Goal: Task Accomplishment & Management: Manage account settings

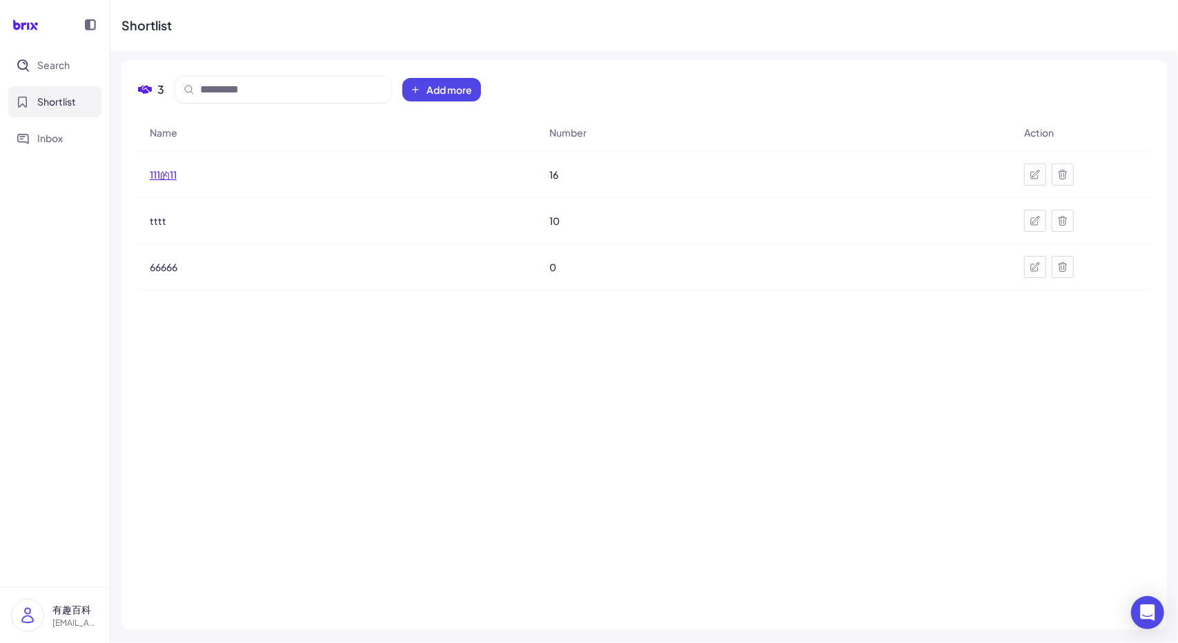
click at [168, 177] on span "111的11" at bounding box center [163, 175] width 27 height 14
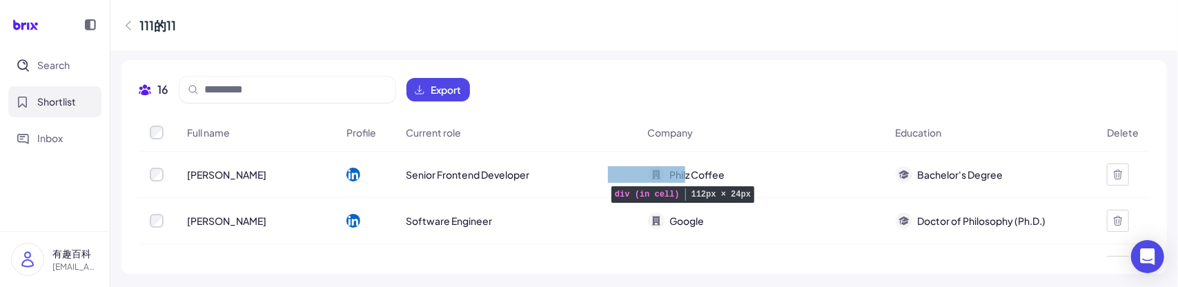
click at [648, 177] on div "Philz Coffee" at bounding box center [686, 174] width 77 height 17
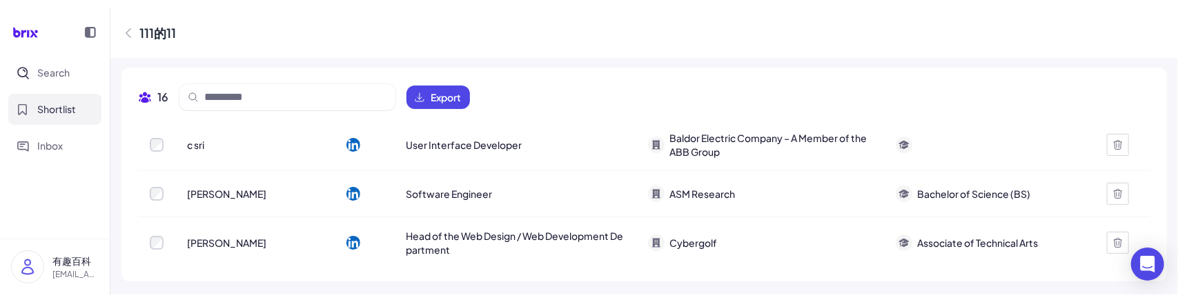
scroll to position [652, 0]
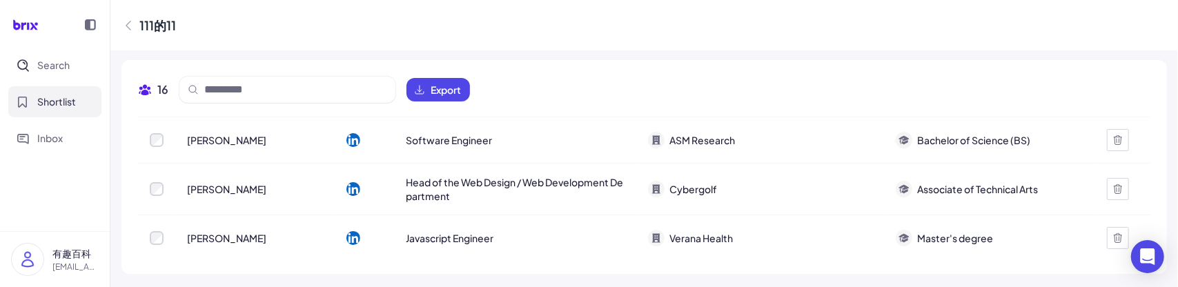
drag, startPoint x: 685, startPoint y: 286, endPoint x: 685, endPoint y: 295, distance: 9.7
click at [685, 287] on html "Search Shortlist Inbox 有趣百科 [EMAIL_ADDRESS][DOMAIN_NAME] 111的11 16 Export Full …" at bounding box center [589, 143] width 1178 height 287
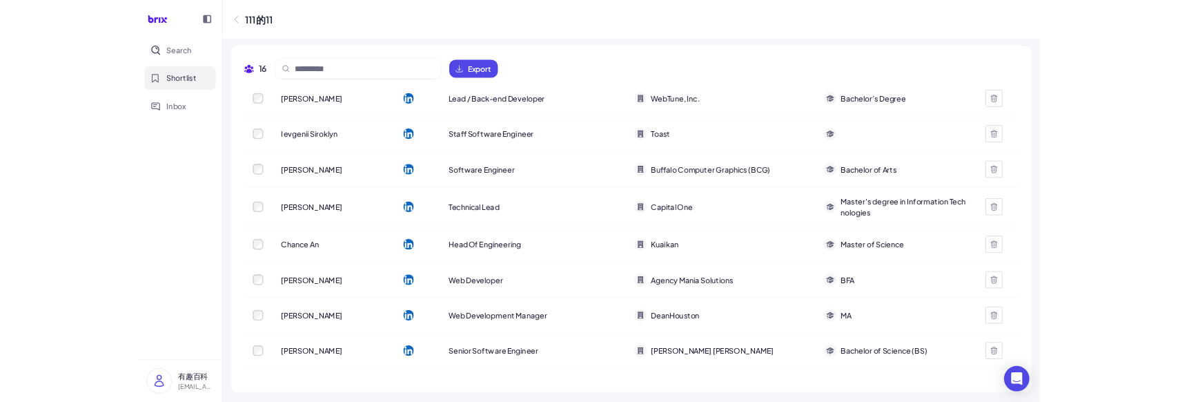
scroll to position [0, 0]
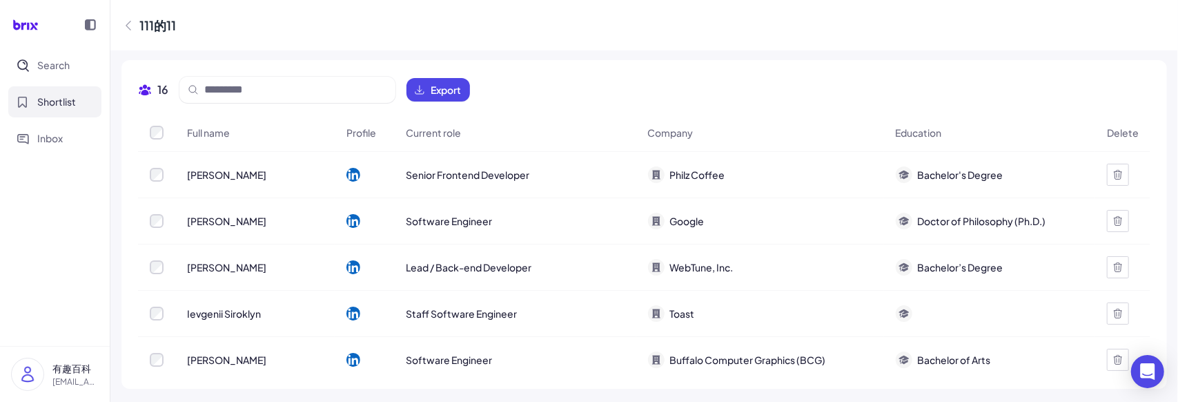
click at [164, 95] on span "16" at bounding box center [162, 89] width 11 height 17
click at [126, 19] on icon at bounding box center [128, 26] width 14 height 14
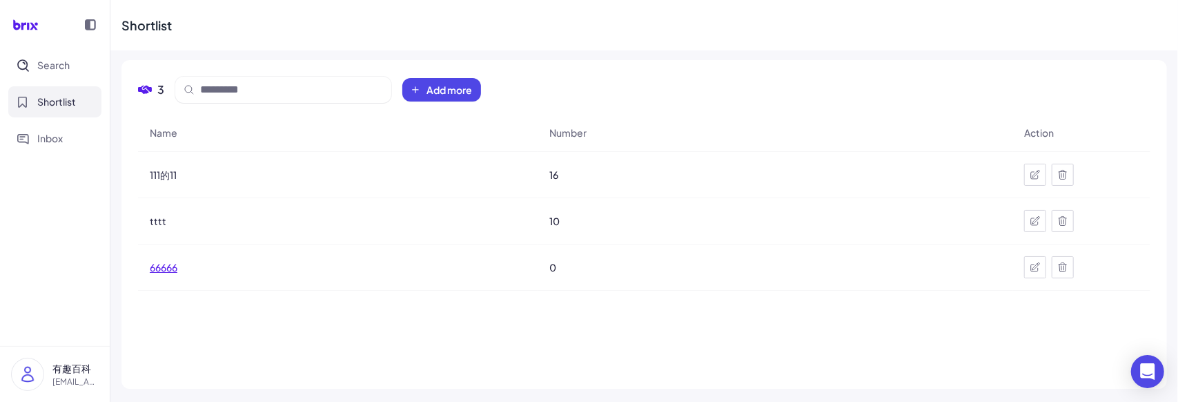
click at [162, 268] on span "66666" at bounding box center [164, 267] width 28 height 14
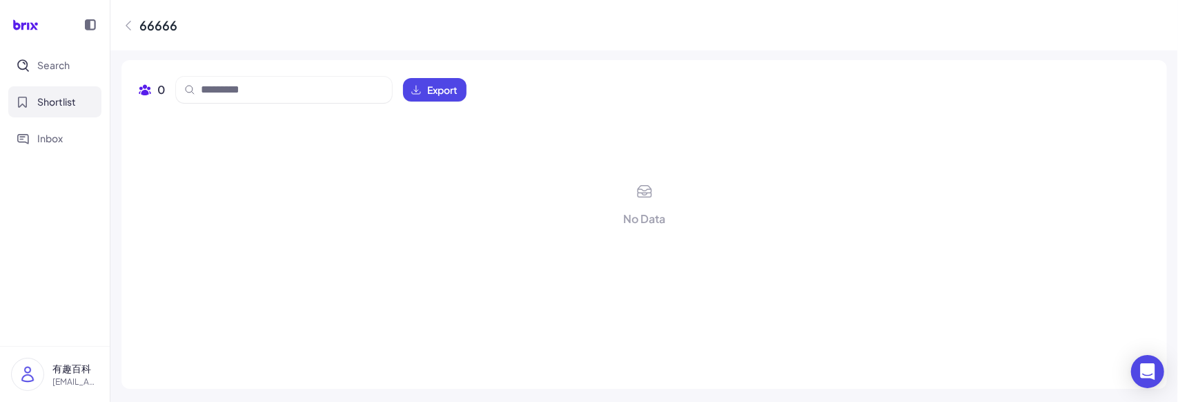
click at [134, 27] on icon at bounding box center [128, 26] width 14 height 14
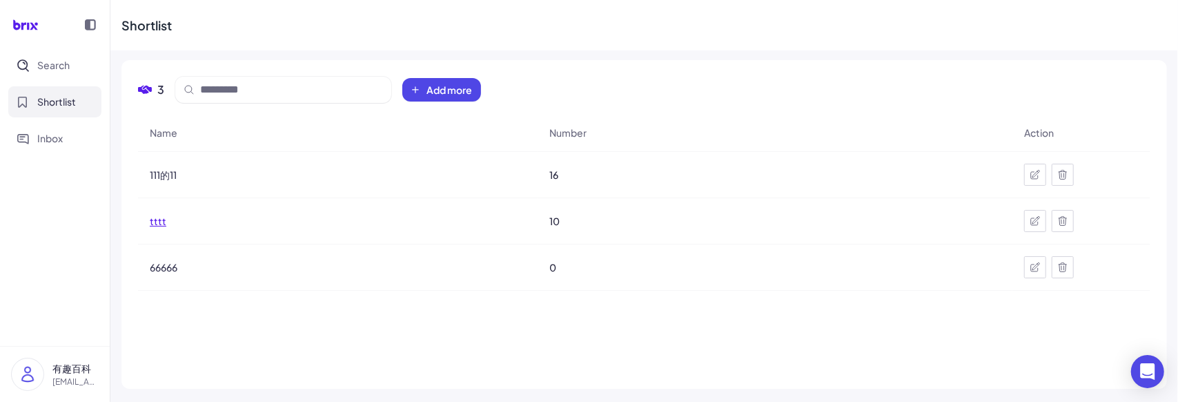
click at [162, 222] on span "tttt" at bounding box center [158, 221] width 17 height 14
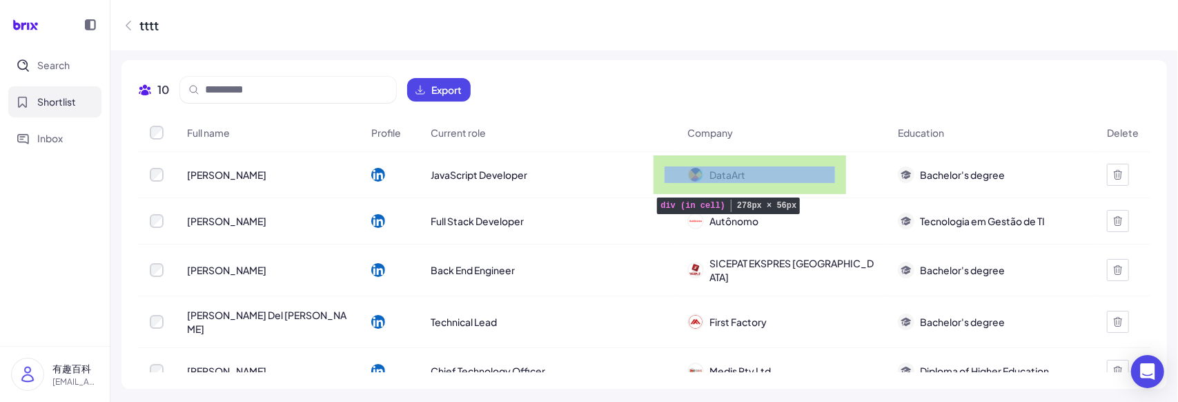
click at [730, 173] on div "DataArt" at bounding box center [780, 174] width 209 height 39
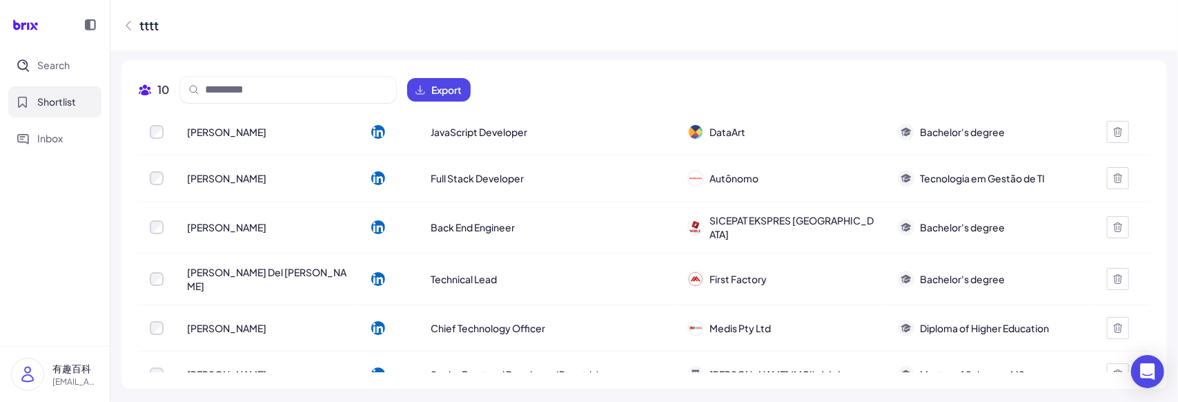
scroll to position [239, 0]
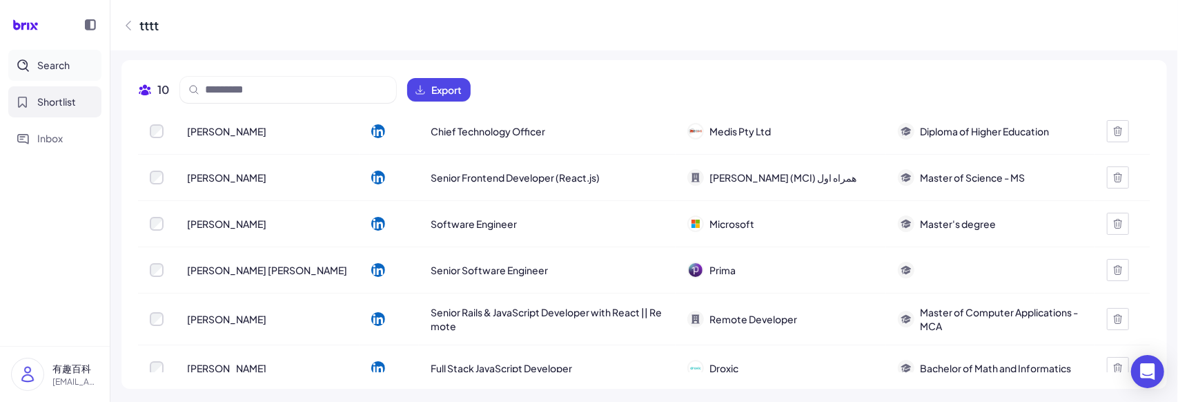
click at [50, 67] on span "Search" at bounding box center [53, 65] width 32 height 14
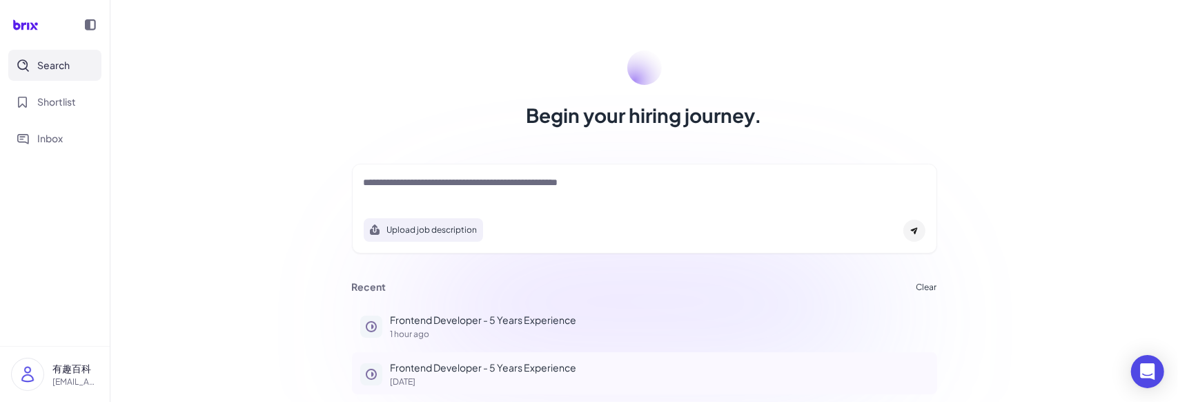
scroll to position [86, 0]
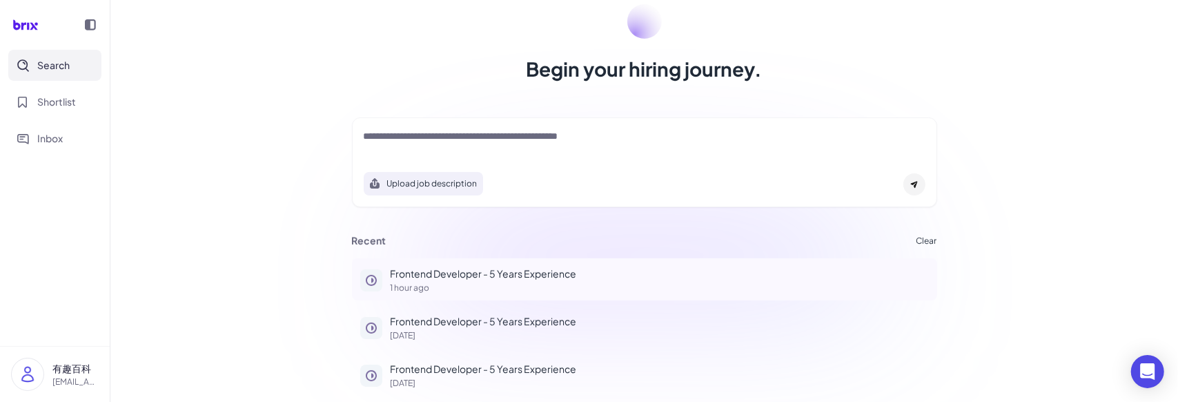
click at [533, 292] on button "Frontend Developer - 5 Years Experience 1 hour ago" at bounding box center [644, 279] width 585 height 42
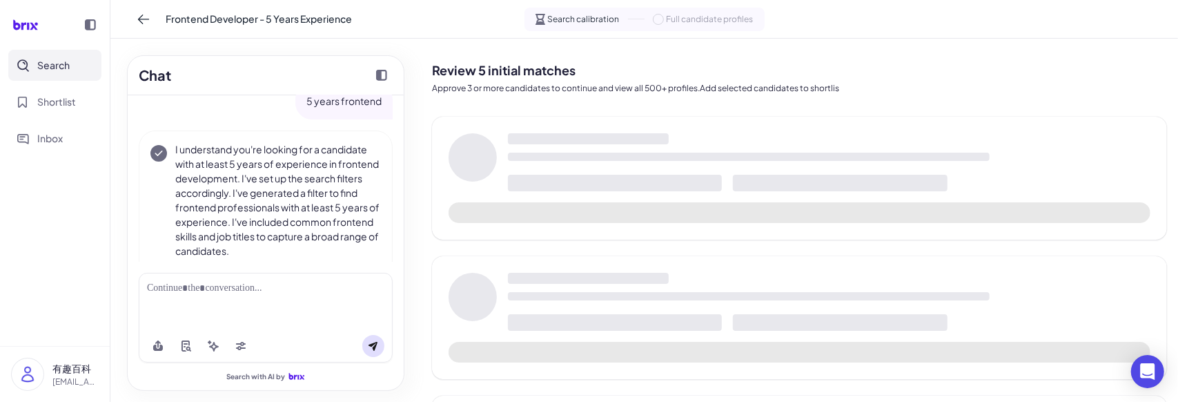
scroll to position [59, 0]
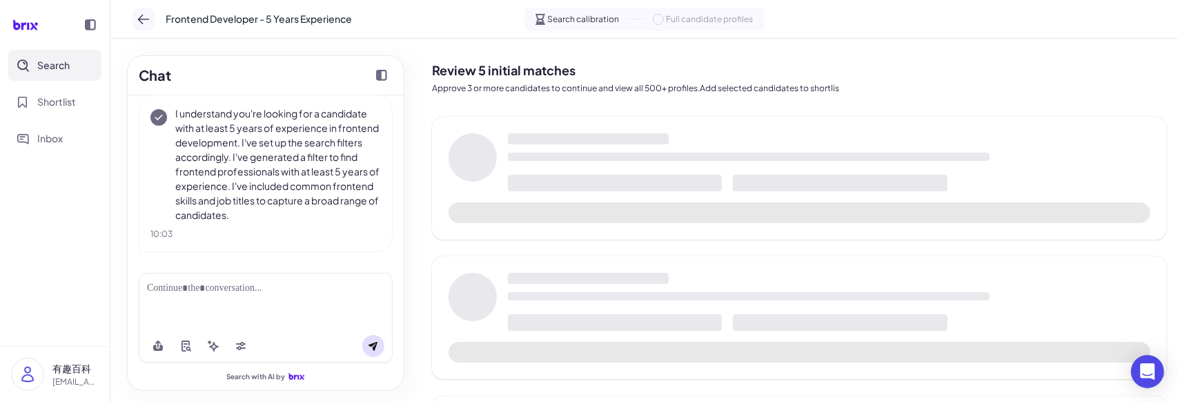
click at [149, 17] on icon at bounding box center [144, 19] width 14 height 14
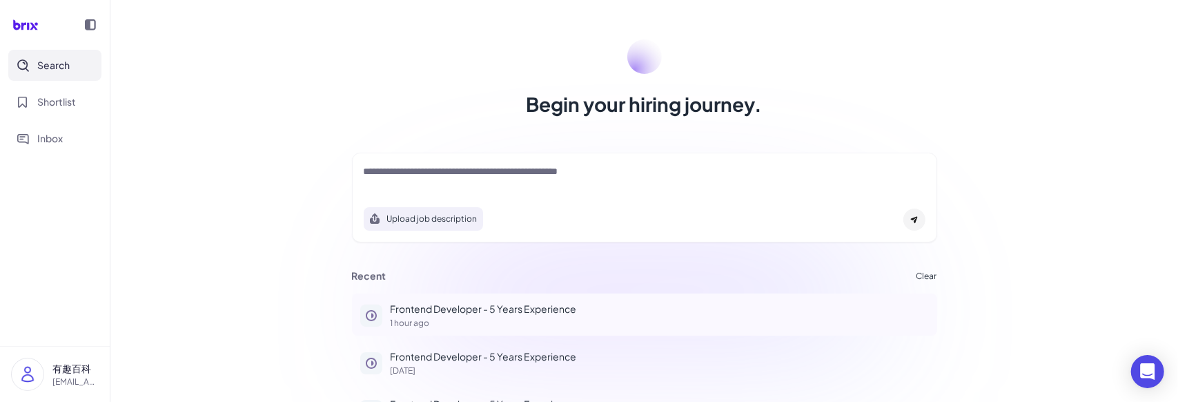
scroll to position [86, 0]
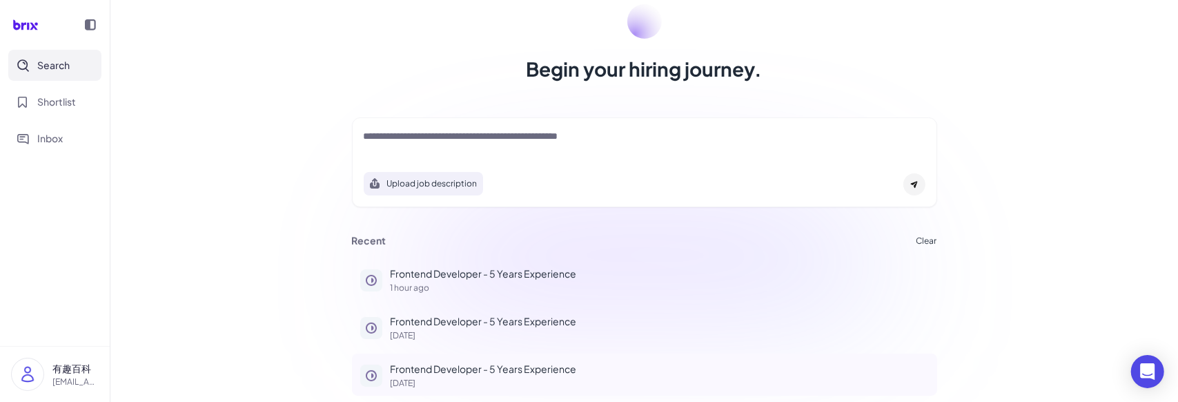
click at [504, 383] on p "[DATE]" at bounding box center [660, 383] width 538 height 8
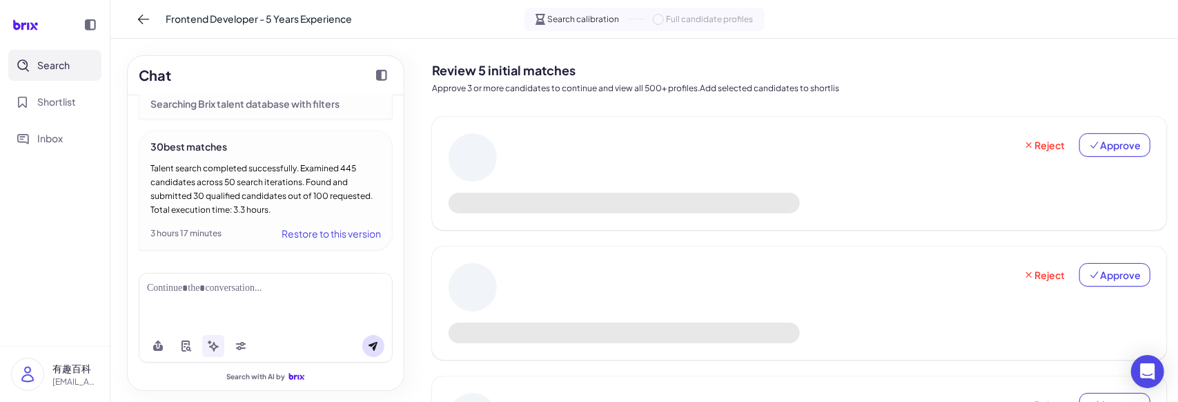
scroll to position [1103, 0]
click at [148, 23] on icon at bounding box center [144, 19] width 14 height 14
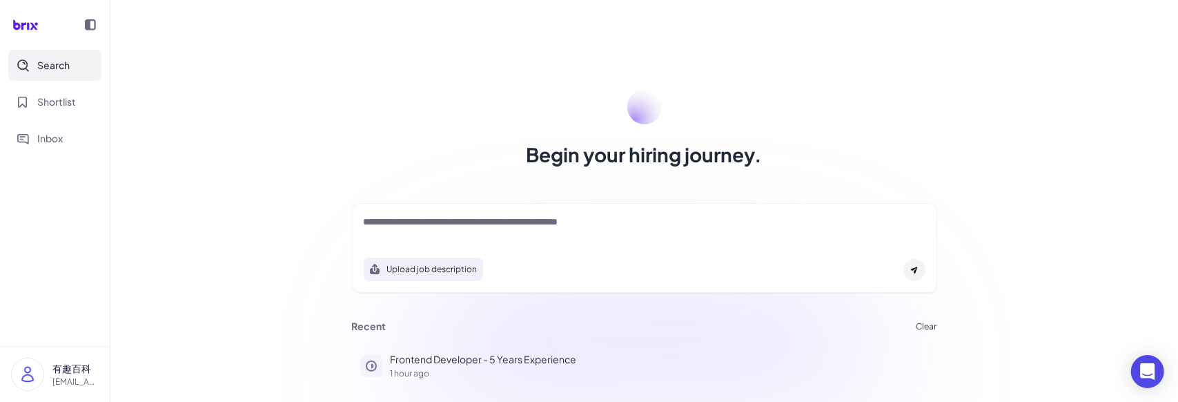
scroll to position [86, 0]
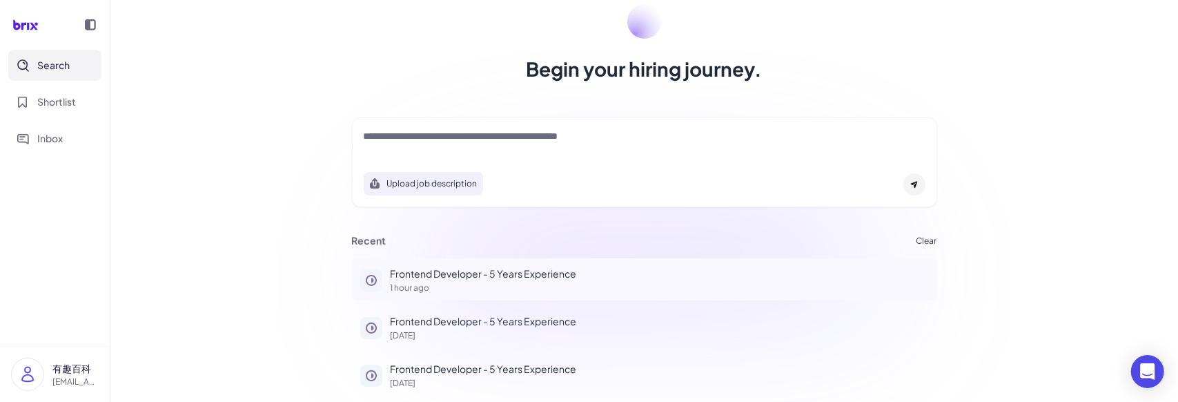
click at [476, 286] on p "1 hour ago" at bounding box center [660, 288] width 538 height 8
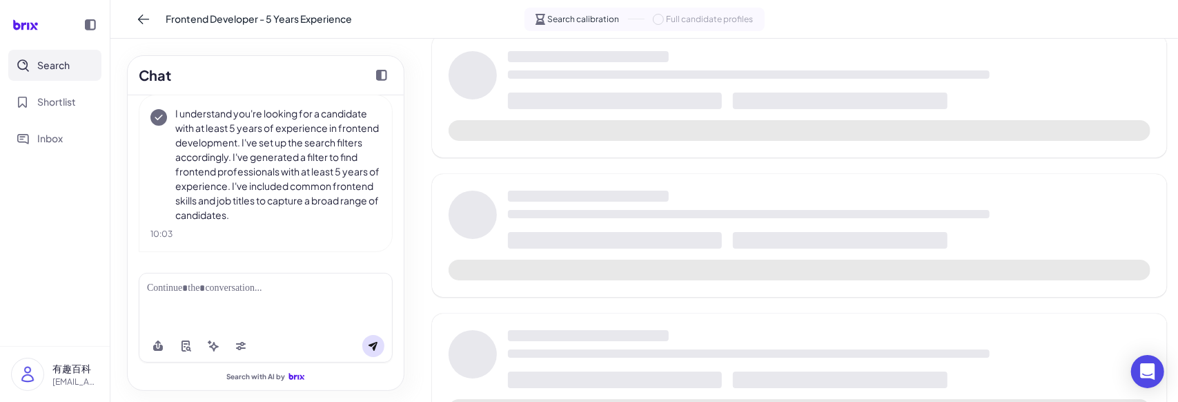
scroll to position [207, 0]
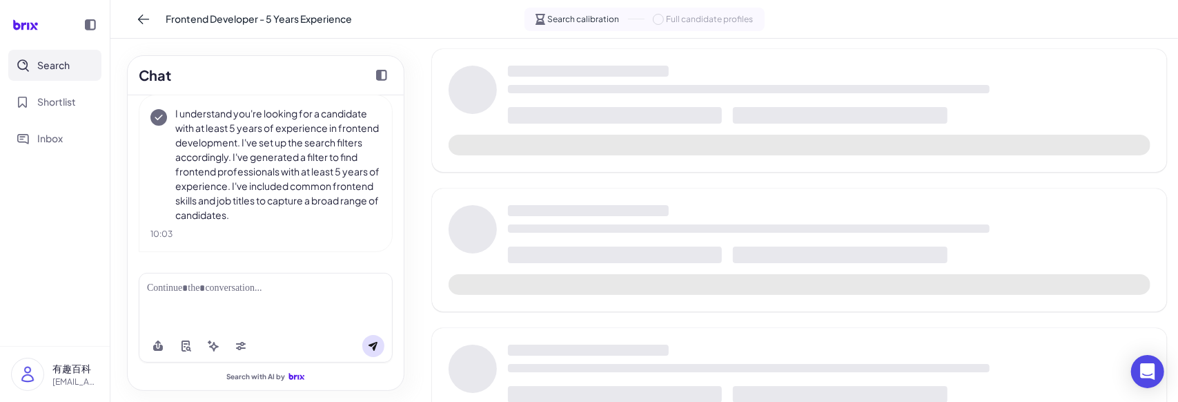
click at [705, 99] on div at bounding box center [829, 95] width 643 height 58
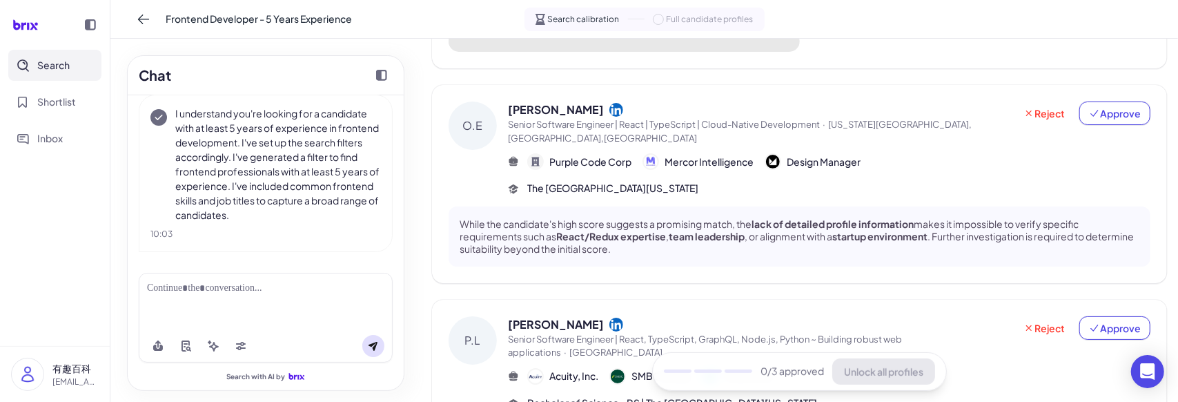
click at [696, 155] on span "Mercor Intelligence" at bounding box center [709, 162] width 89 height 14
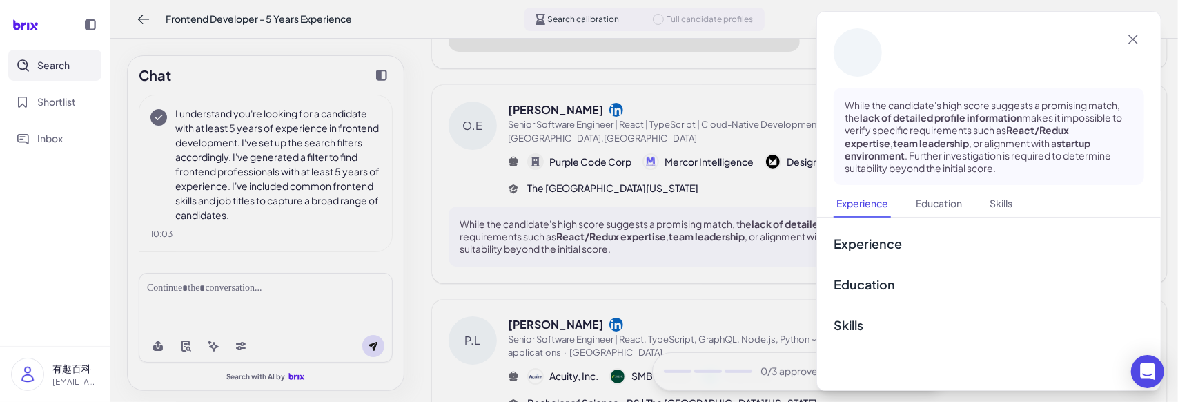
click at [689, 186] on div at bounding box center [589, 201] width 1178 height 402
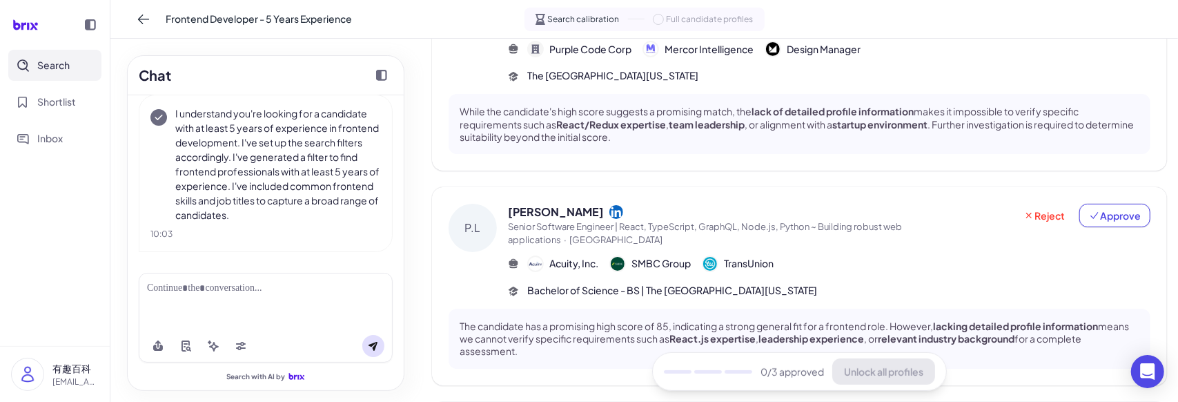
scroll to position [345, 0]
click at [1101, 211] on button "Approve" at bounding box center [1114, 215] width 71 height 23
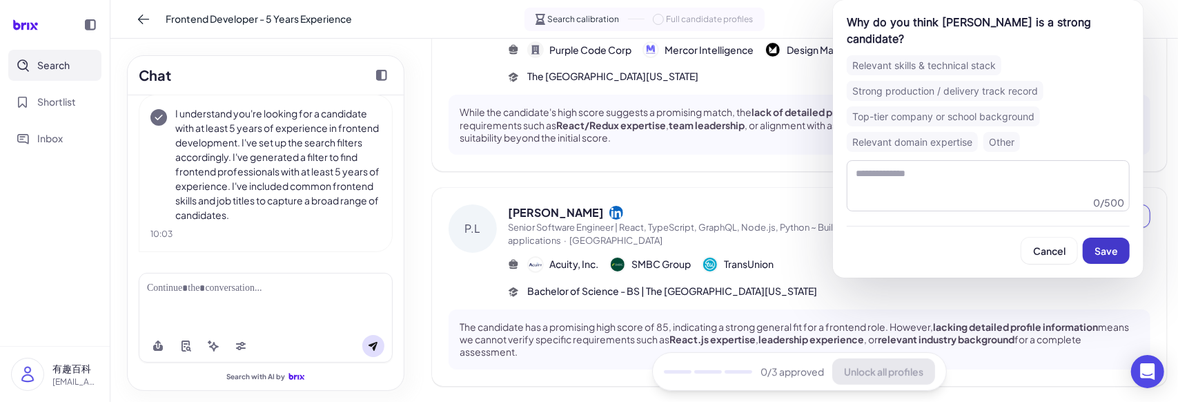
click at [1103, 244] on span "Save" at bounding box center [1106, 250] width 23 height 12
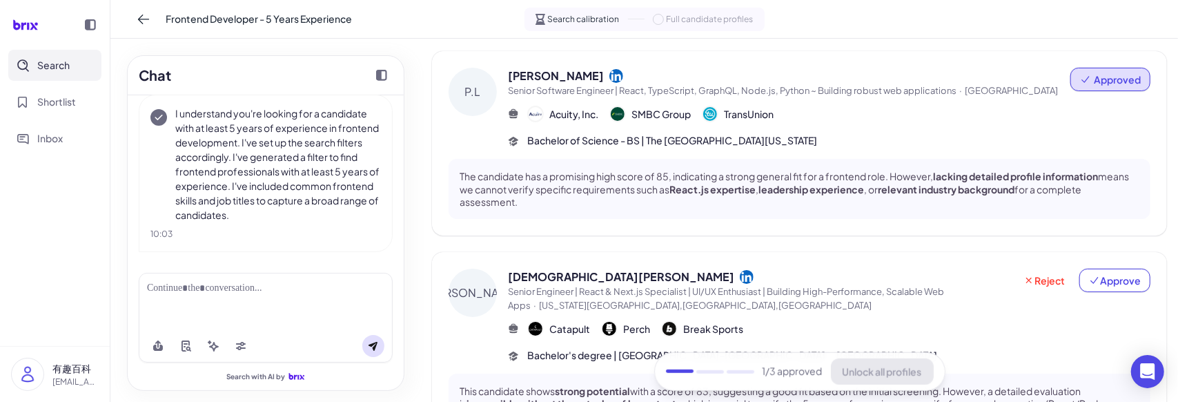
scroll to position [483, 0]
click at [1113, 277] on div "Reject Approve" at bounding box center [1083, 288] width 136 height 43
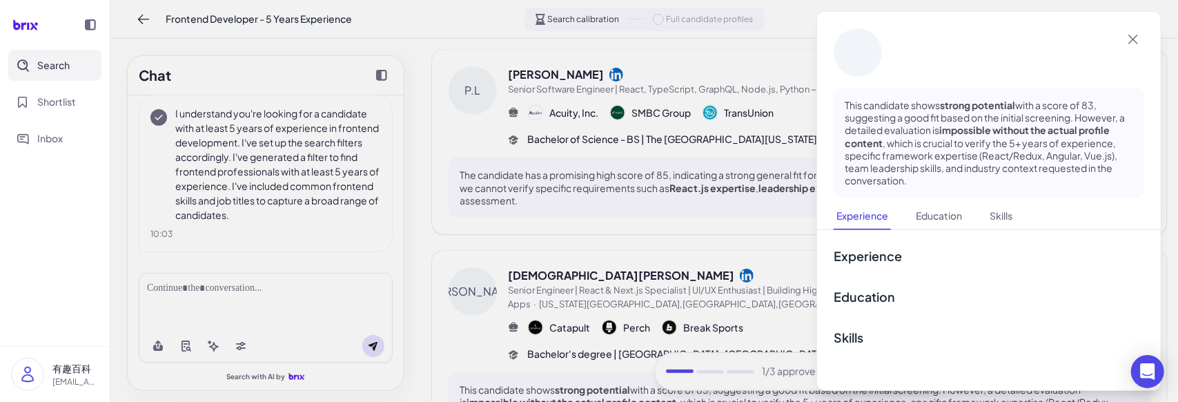
click at [1115, 263] on h3 "Experience" at bounding box center [989, 255] width 311 height 19
click at [765, 206] on div at bounding box center [589, 201] width 1178 height 402
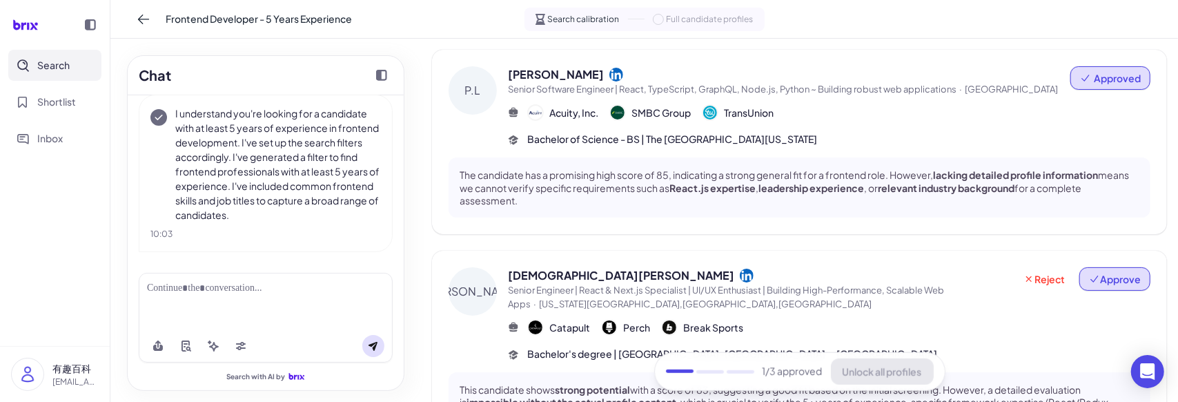
click at [1092, 273] on button "Approve" at bounding box center [1114, 278] width 71 height 23
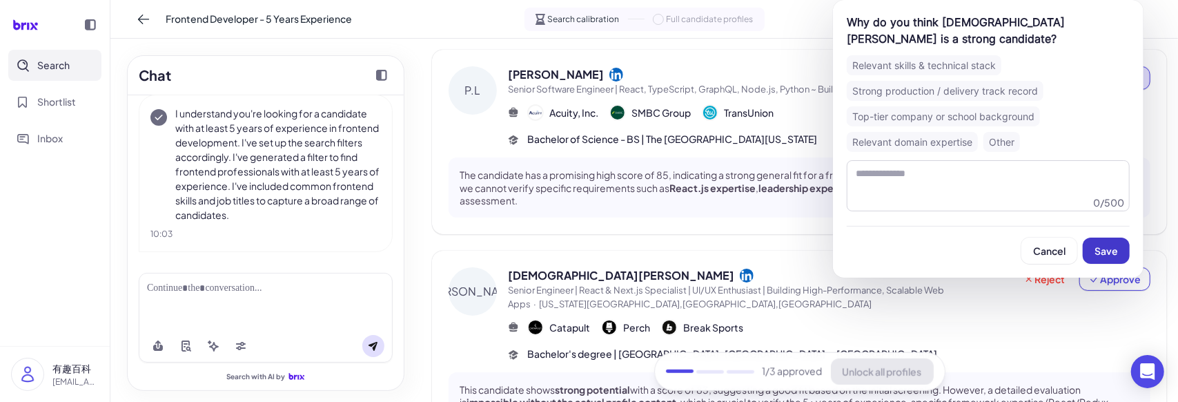
click at [1099, 244] on span "Save" at bounding box center [1106, 250] width 23 height 12
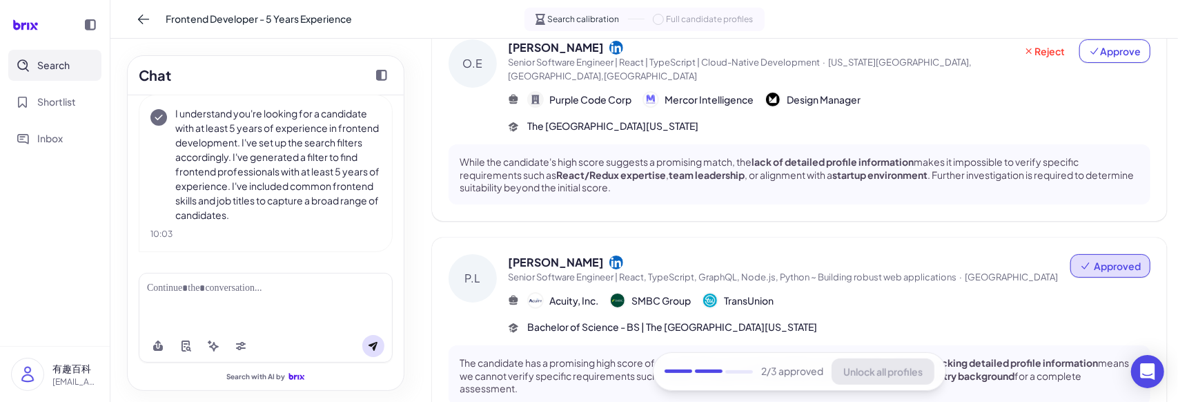
scroll to position [207, 0]
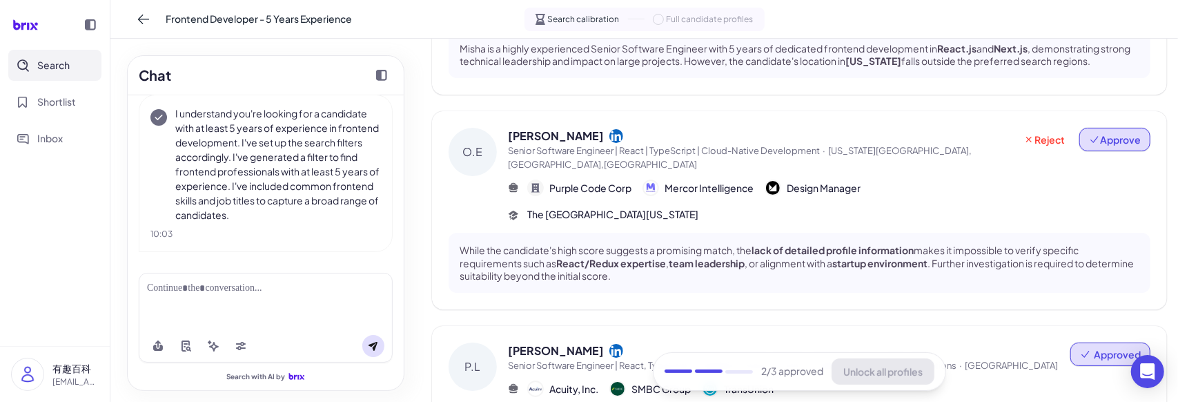
click at [1114, 135] on button "Approve" at bounding box center [1114, 139] width 71 height 23
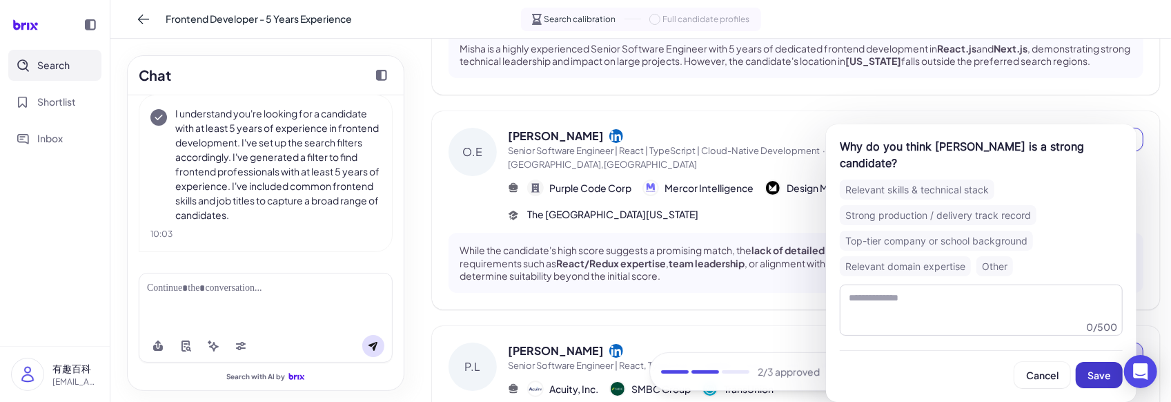
click at [1113, 373] on button "Save" at bounding box center [1099, 375] width 47 height 26
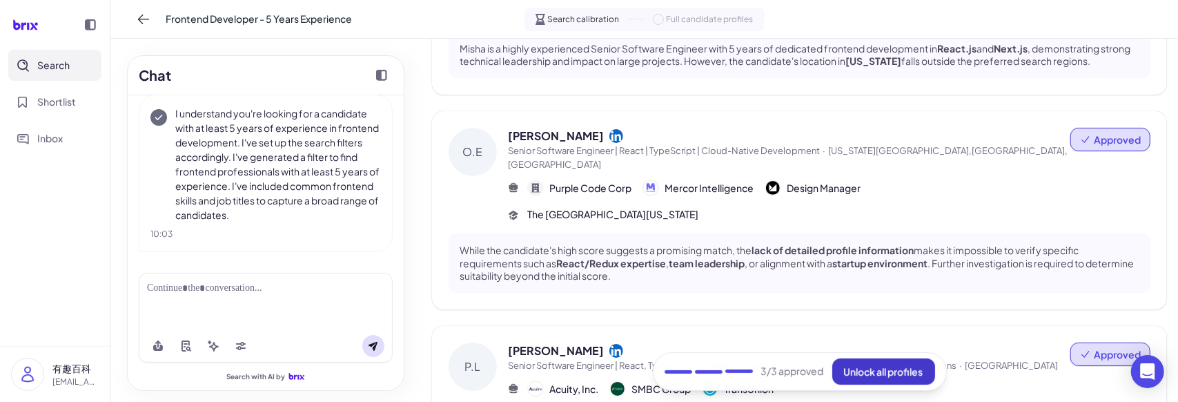
click at [892, 373] on span "Unlock all profiles" at bounding box center [883, 371] width 79 height 12
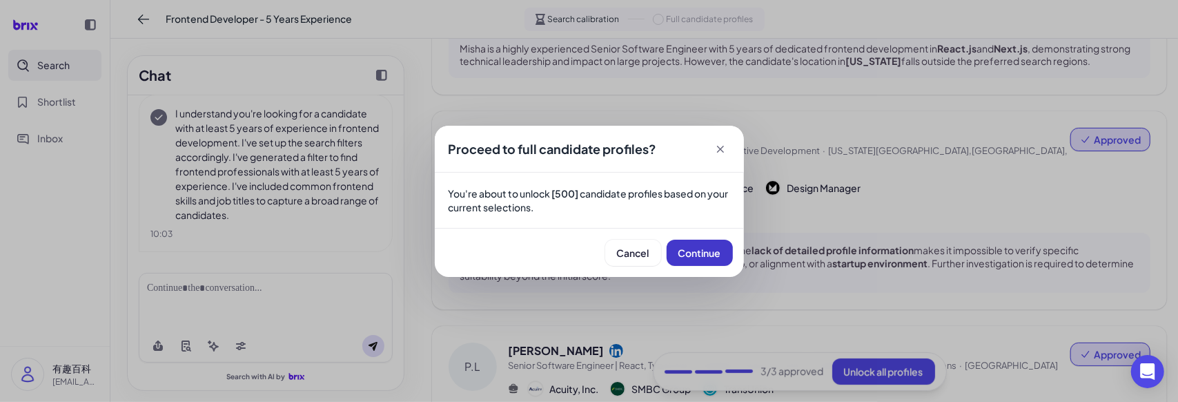
click at [697, 251] on span "Continue" at bounding box center [699, 252] width 43 height 12
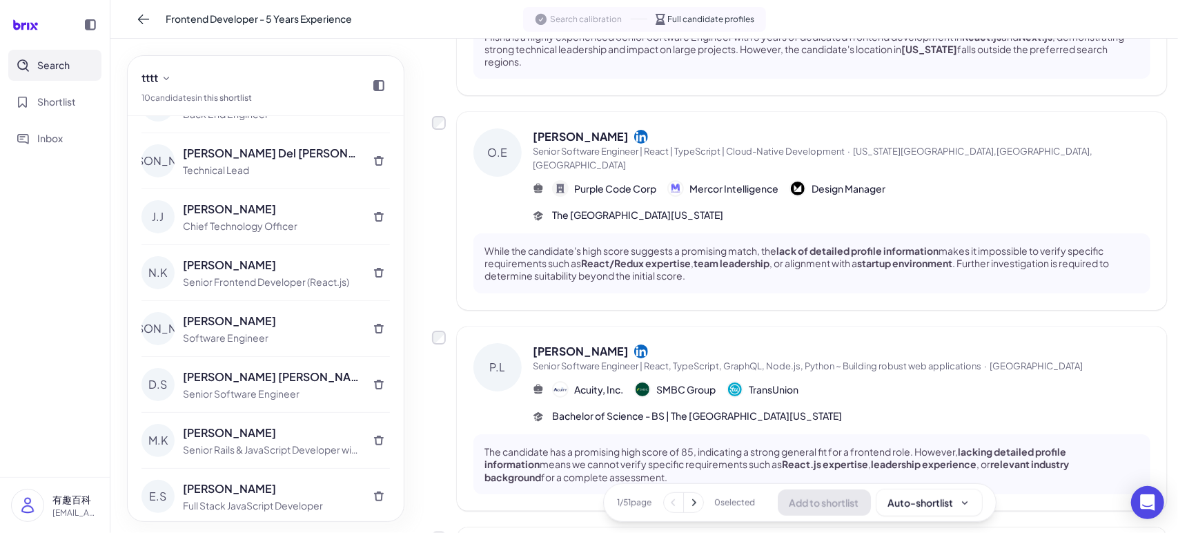
scroll to position [150, 0]
click at [161, 75] on button "tttt" at bounding box center [156, 78] width 41 height 22
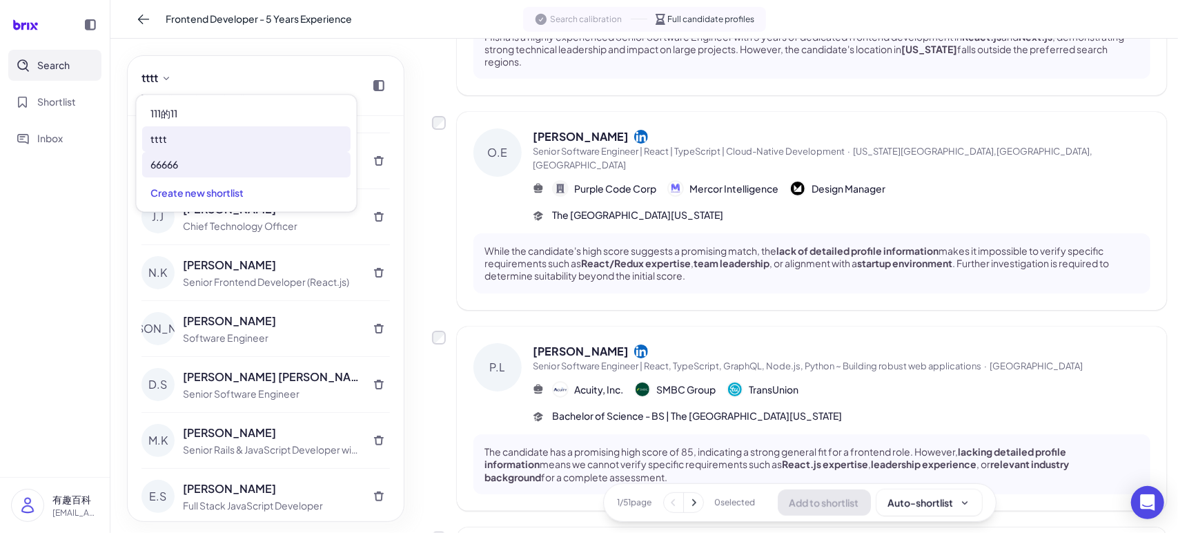
click at [193, 170] on div "66666" at bounding box center [246, 165] width 208 height 26
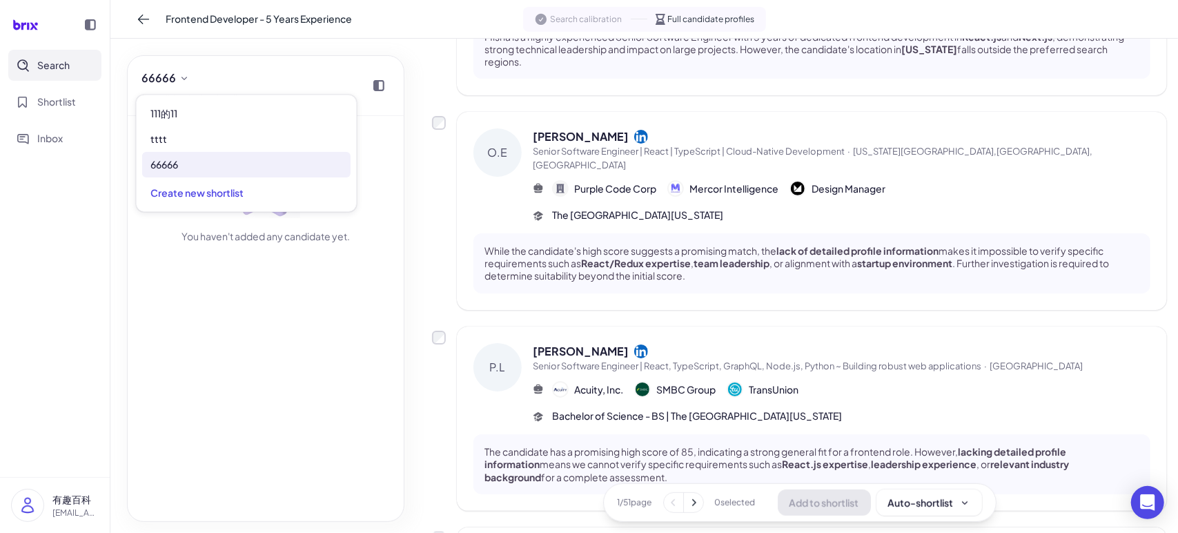
scroll to position [0, 0]
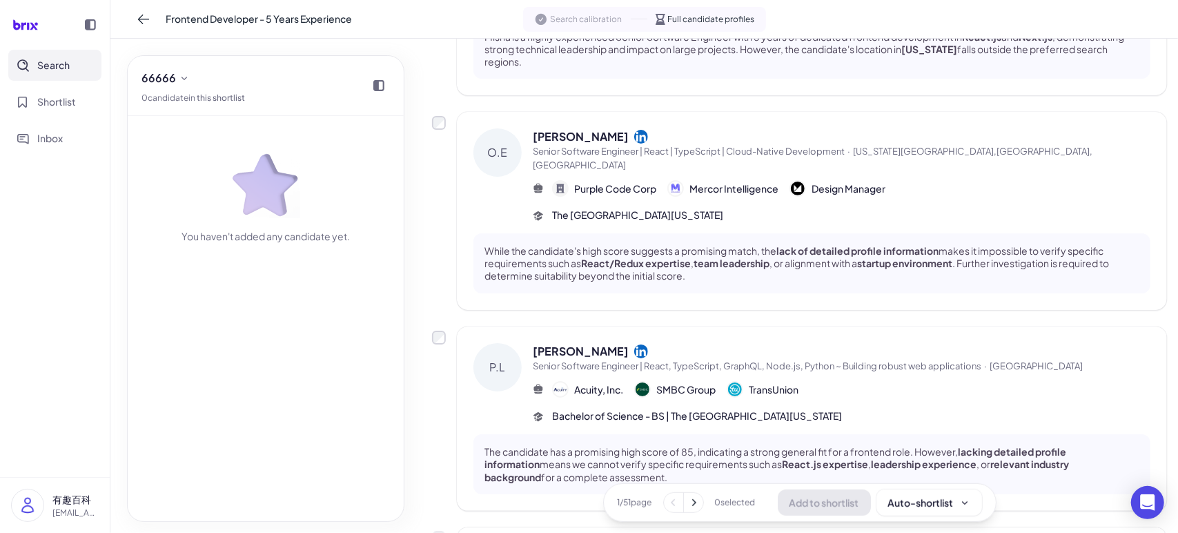
click at [446, 121] on div "O.E [PERSON_NAME] Senior Software Engineer | React | TypeScript | Cloud-Native …" at bounding box center [799, 211] width 735 height 198
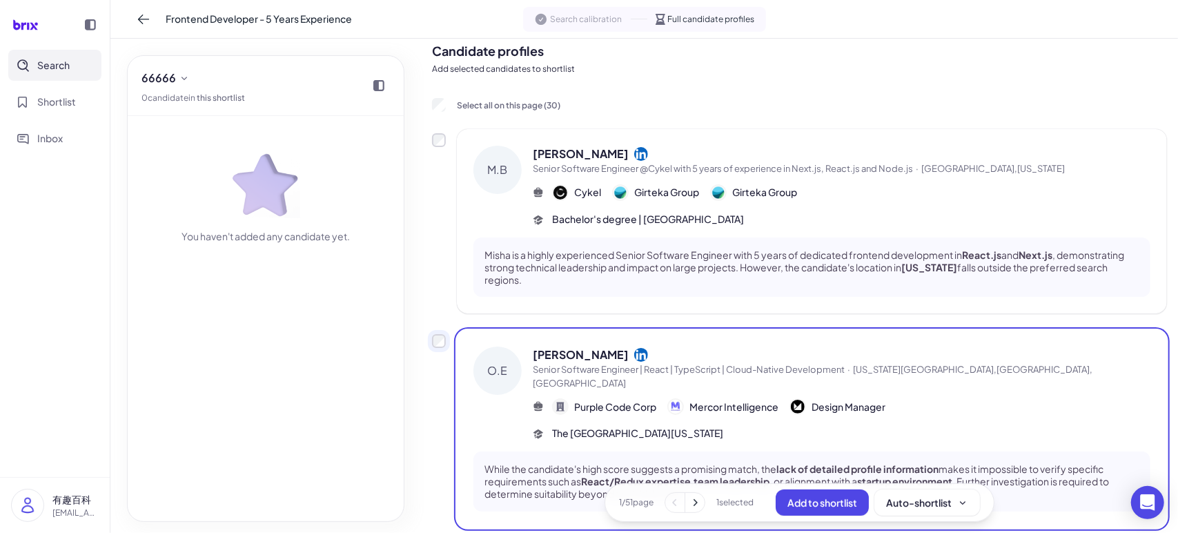
scroll to position [69, 0]
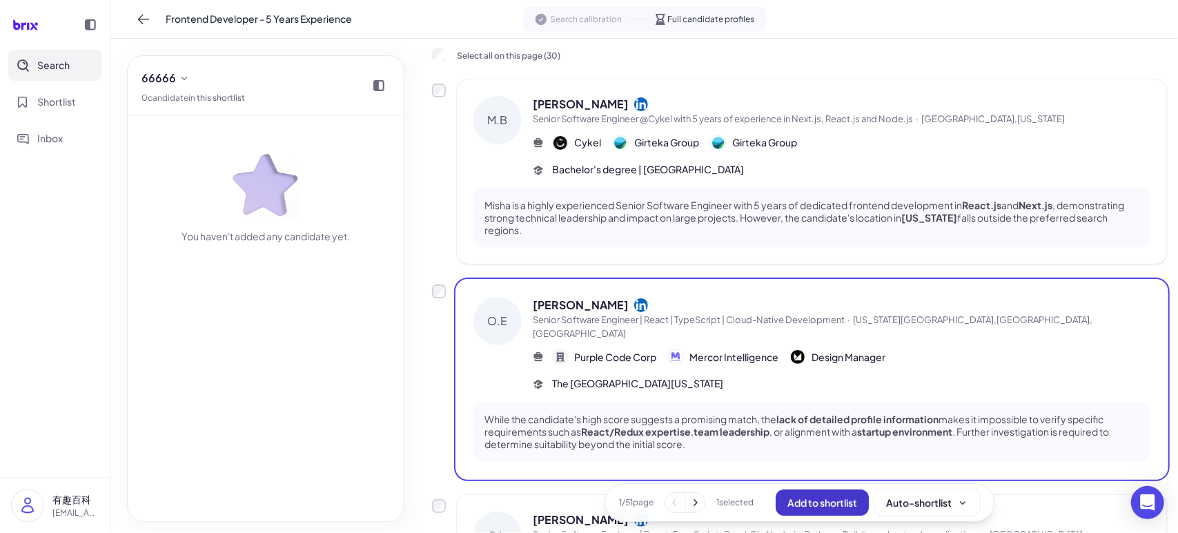
click at [821, 498] on span "Add to shortlist" at bounding box center [823, 502] width 70 height 12
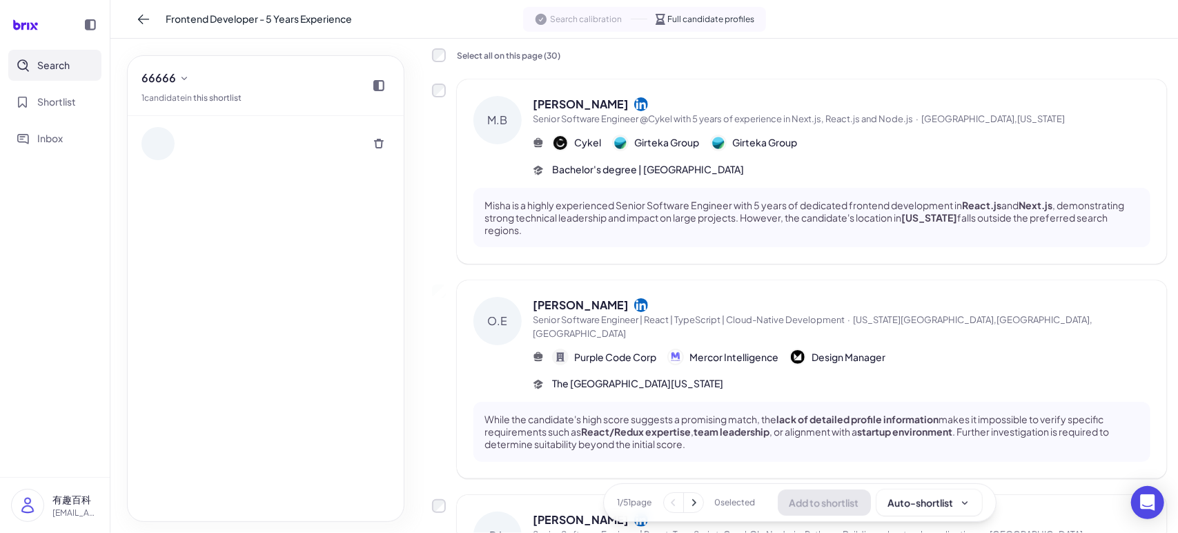
click at [172, 136] on div at bounding box center [157, 143] width 33 height 33
click at [375, 150] on button at bounding box center [379, 144] width 22 height 22
click at [341, 162] on button "Ok" at bounding box center [332, 157] width 32 height 23
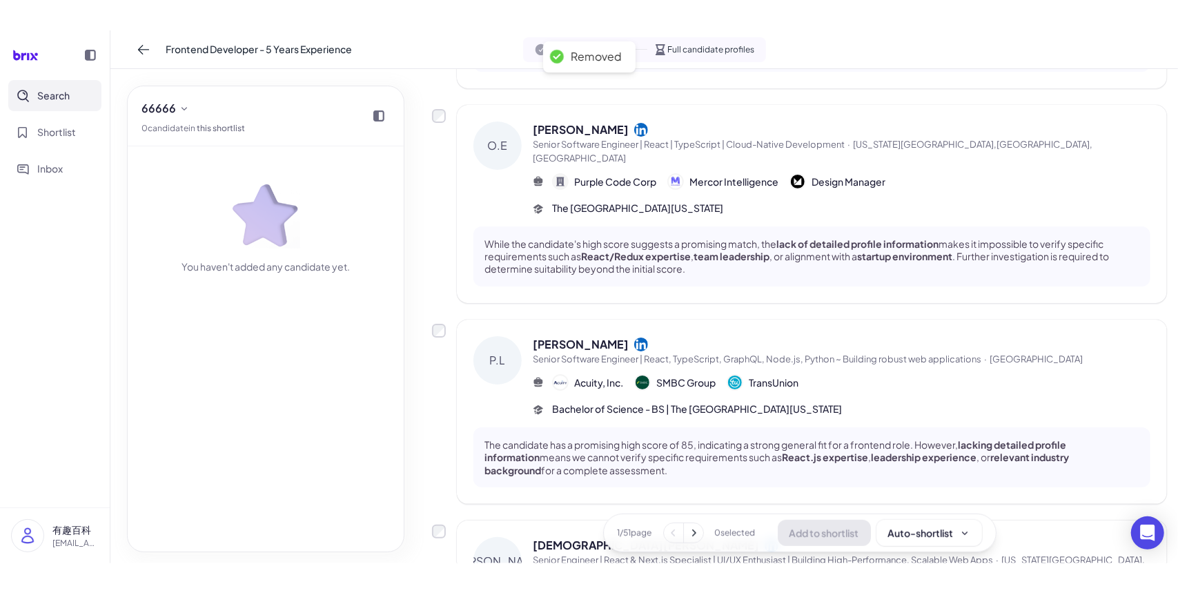
scroll to position [276, 0]
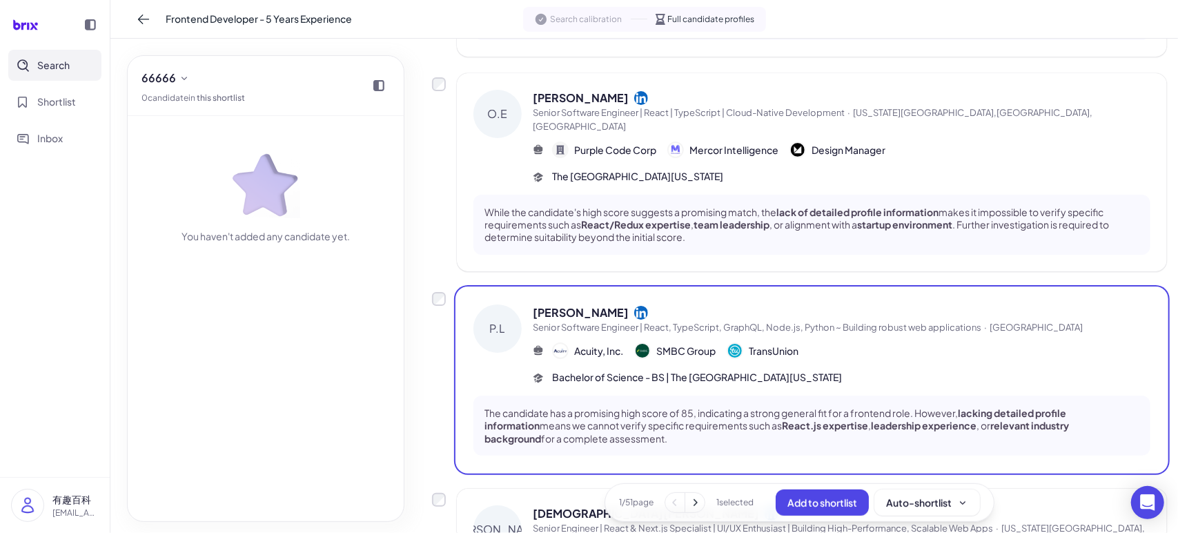
click at [812, 502] on span "Add to shortlist" at bounding box center [823, 502] width 70 height 12
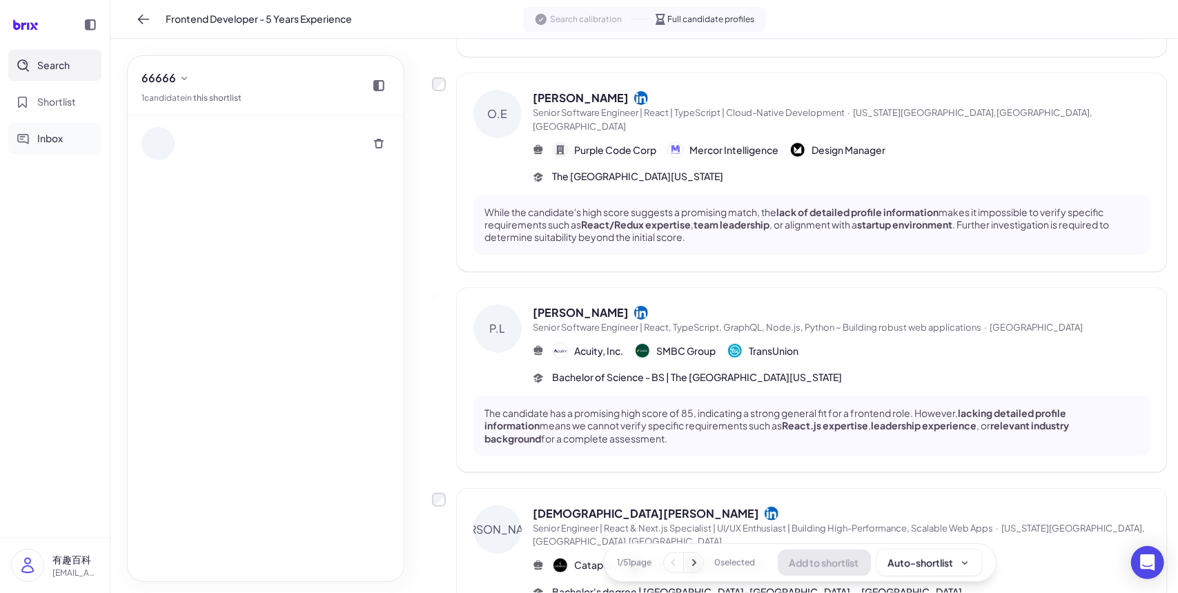
click at [54, 147] on button "Inbox" at bounding box center [54, 138] width 93 height 31
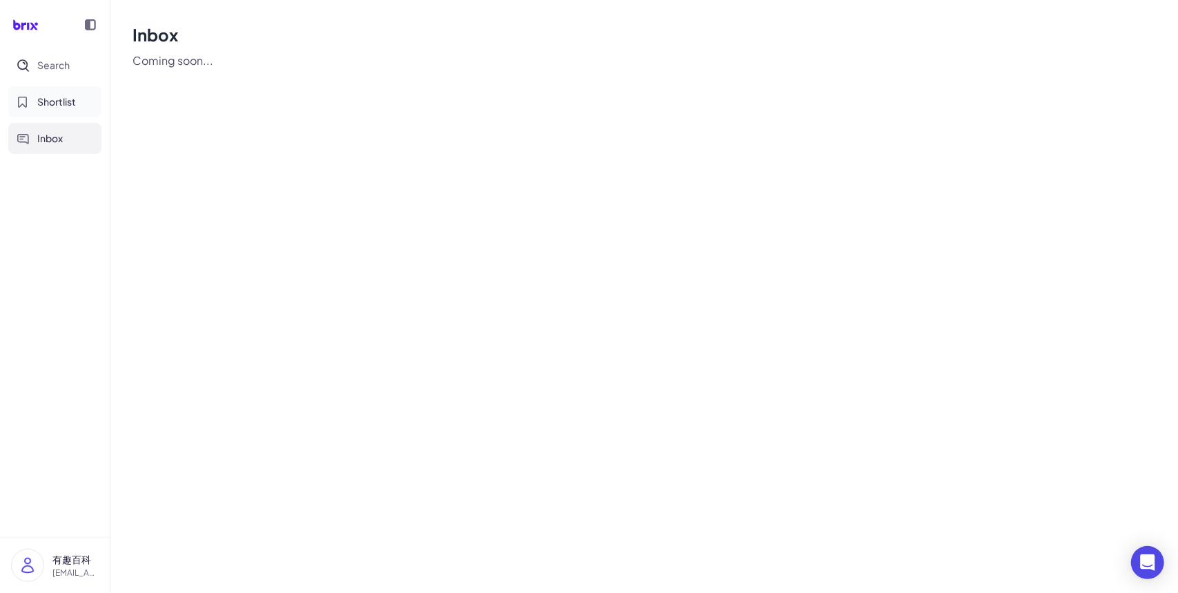
click at [65, 103] on span "Shortlist" at bounding box center [56, 102] width 39 height 14
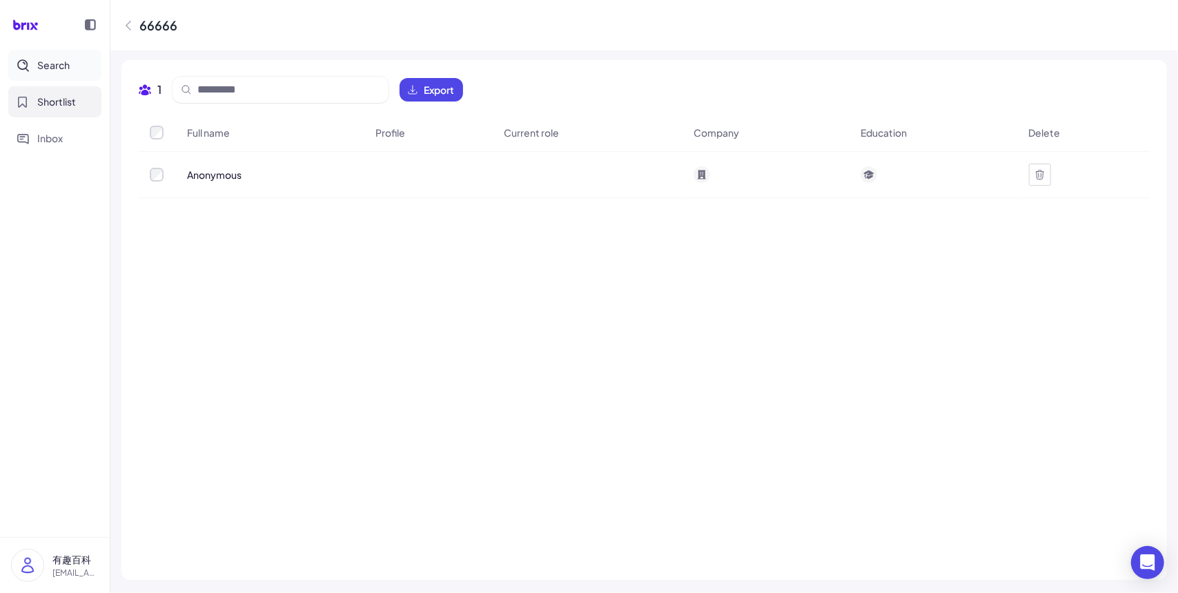
click at [72, 74] on button "Search" at bounding box center [54, 65] width 93 height 31
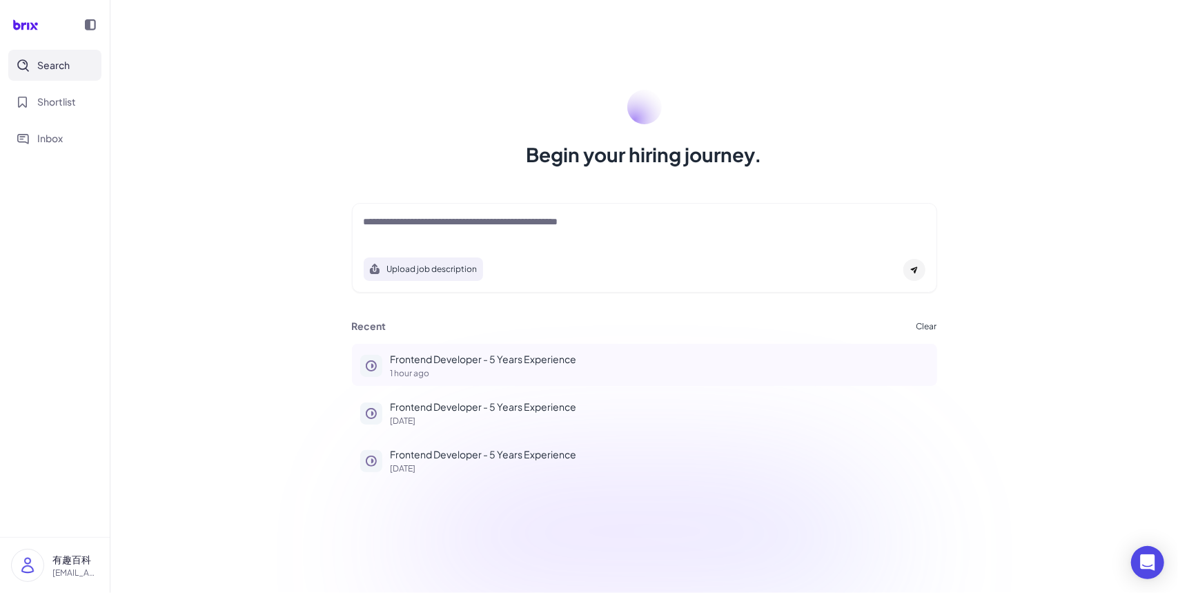
click at [479, 350] on button "Frontend Developer - 5 Years Experience 1 hour ago" at bounding box center [644, 365] width 585 height 42
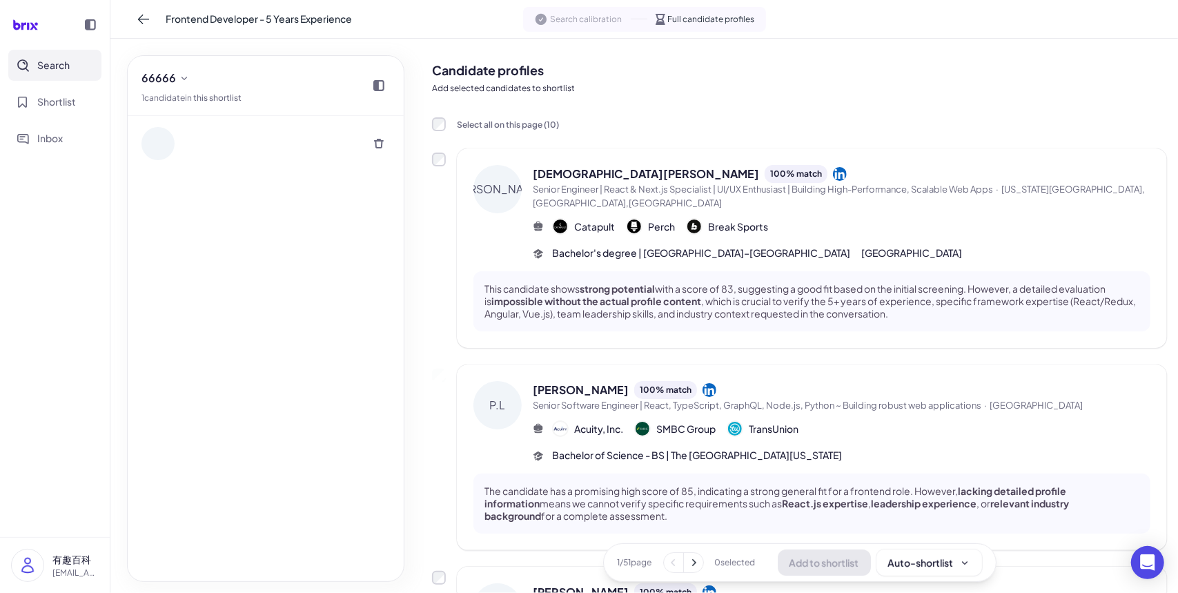
click at [592, 23] on span "Search calibration" at bounding box center [587, 19] width 72 height 12
click at [145, 17] on icon at bounding box center [144, 19] width 14 height 14
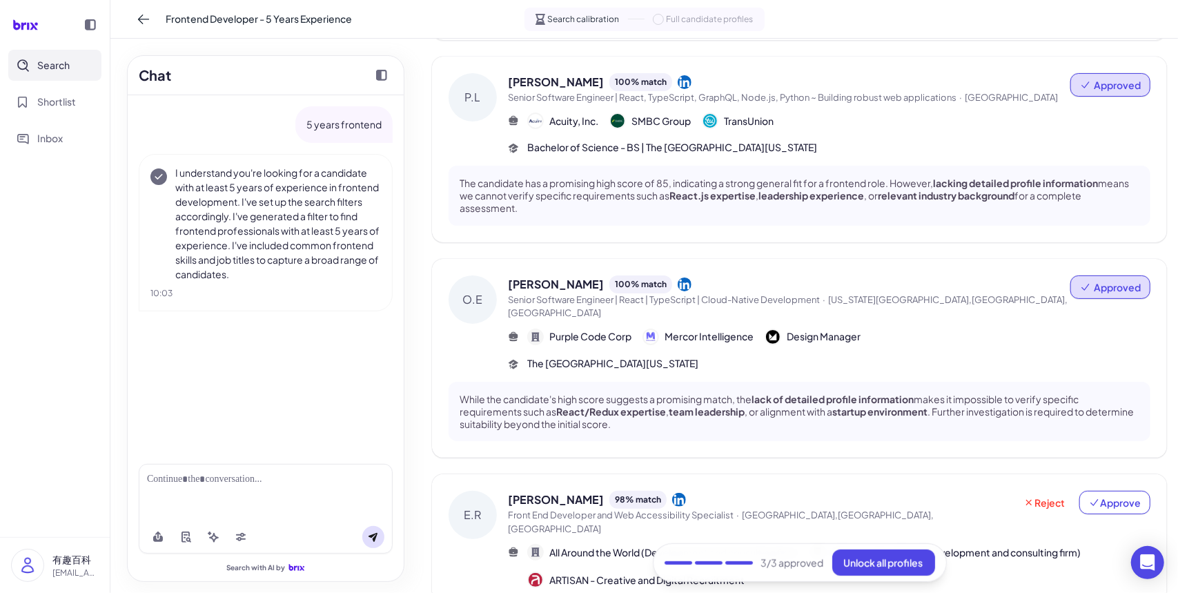
scroll to position [612, 0]
